Goal: Information Seeking & Learning: Learn about a topic

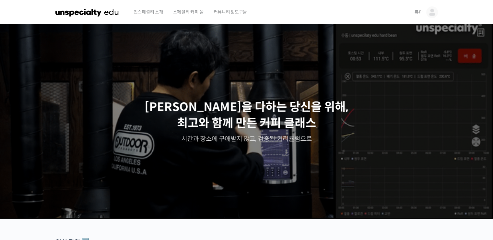
click at [419, 10] on span "목타" at bounding box center [418, 12] width 8 height 6
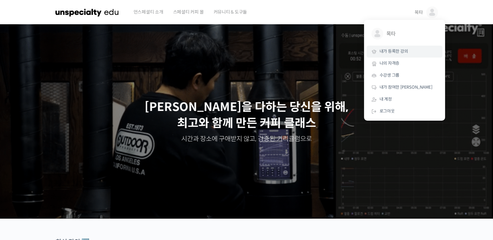
click at [400, 53] on span "내가 등록한 강의" at bounding box center [393, 52] width 29 height 6
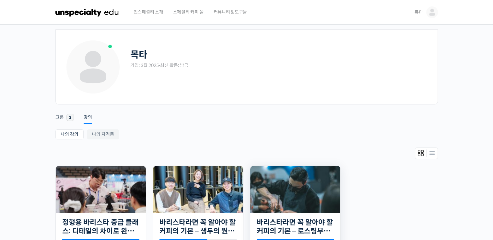
click at [290, 193] on img at bounding box center [295, 189] width 90 height 47
